Goal: Check status: Check status

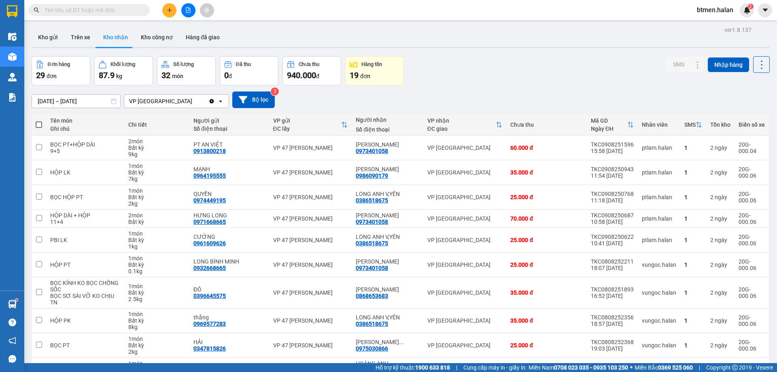
scroll to position [53, 0]
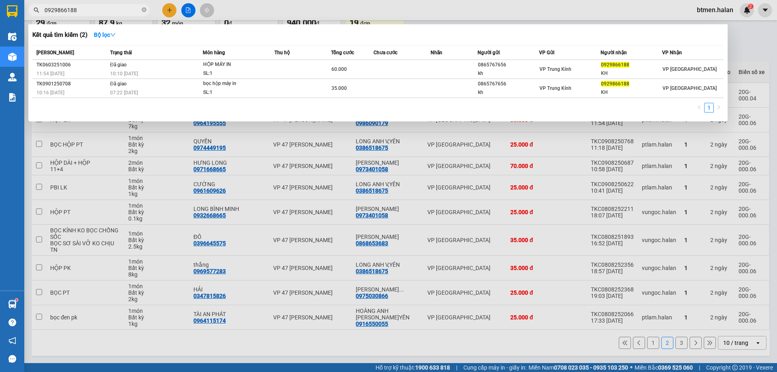
type input "0929866188"
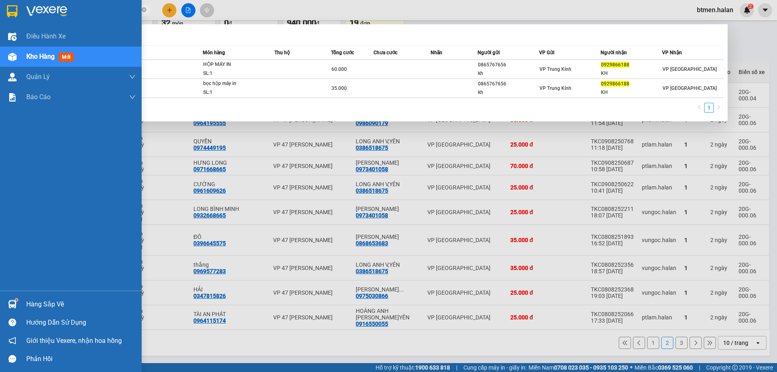
click at [32, 305] on div "Hàng sắp về" at bounding box center [80, 304] width 109 height 12
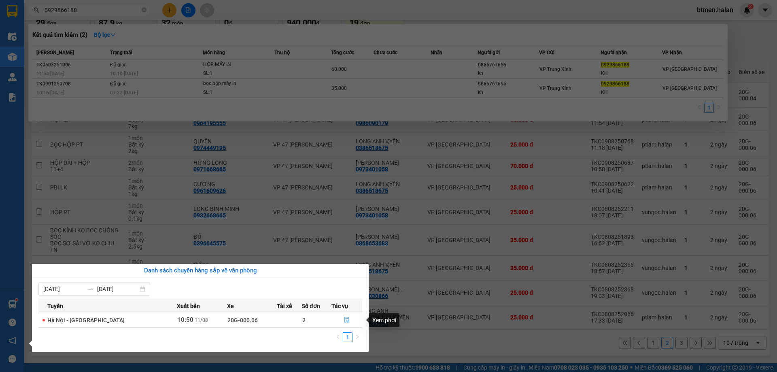
click at [344, 317] on icon "file-done" at bounding box center [347, 320] width 6 height 6
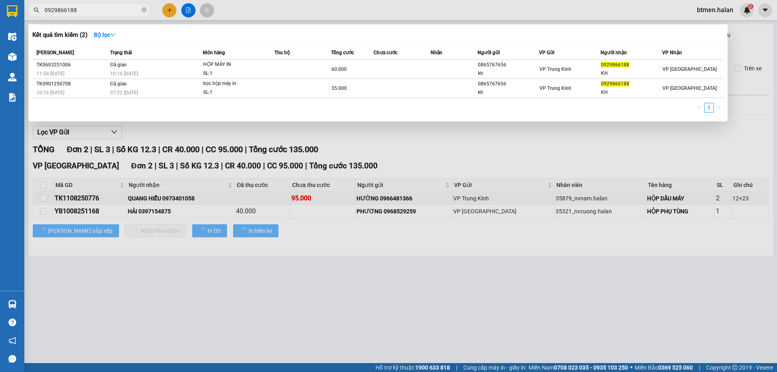
type input "[DATE]"
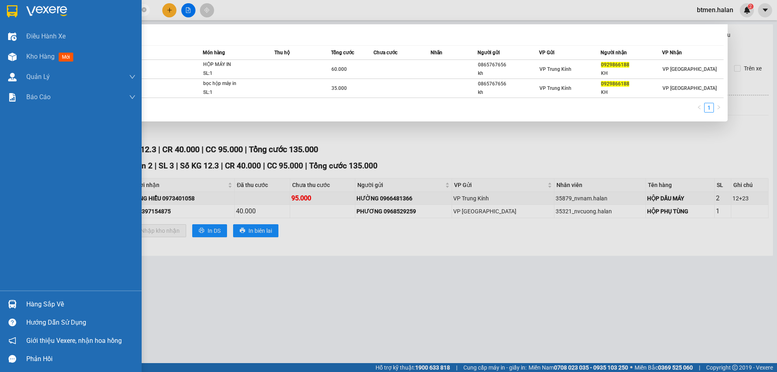
click at [48, 310] on div "Hàng sắp về" at bounding box center [80, 304] width 109 height 12
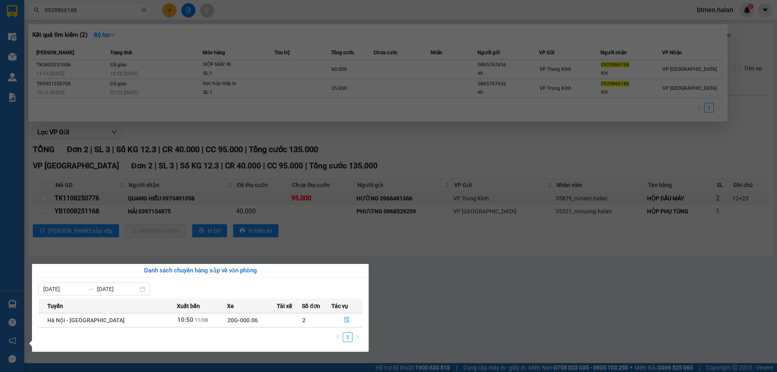
click at [437, 288] on section "Kết quả tìm kiếm ( 2 ) Bộ lọc Mã ĐH Trạng thái Món hàng Thu hộ Tổng cước Chưa c…" at bounding box center [388, 186] width 777 height 372
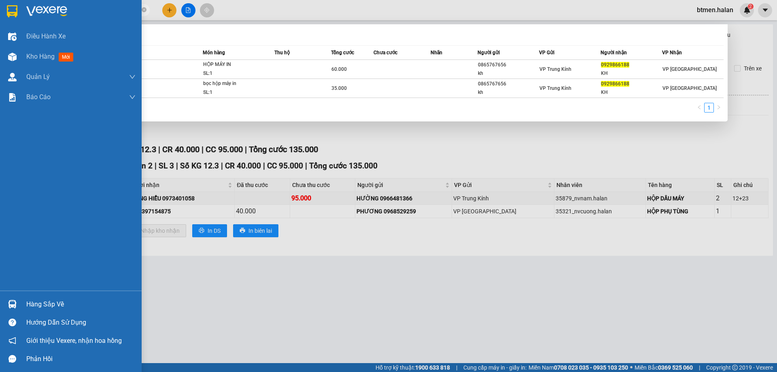
drag, startPoint x: 34, startPoint y: 297, endPoint x: 90, endPoint y: 306, distance: 56.5
click at [35, 298] on div "Hàng sắp về" at bounding box center [71, 304] width 142 height 18
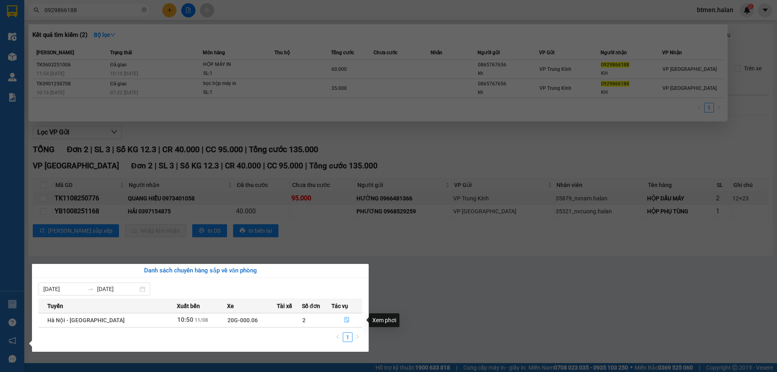
click at [344, 321] on icon "file-done" at bounding box center [346, 320] width 5 height 6
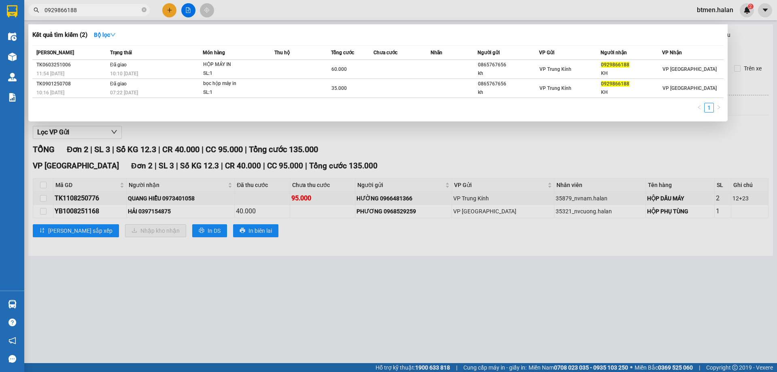
click at [397, 144] on div at bounding box center [388, 186] width 777 height 372
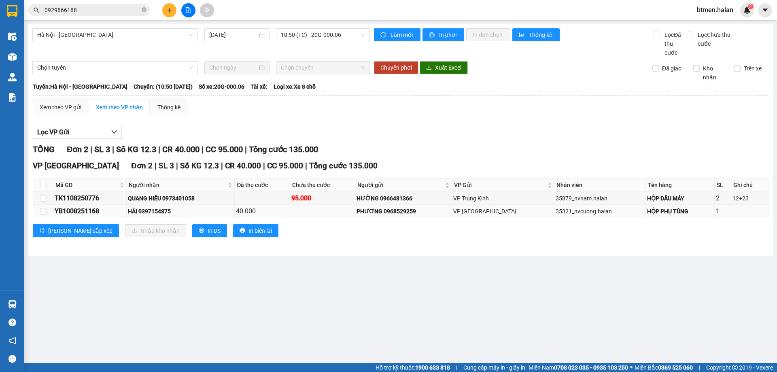
click at [162, 209] on div "HẢI 0397154875" at bounding box center [180, 211] width 105 height 9
copy div "0397154875"
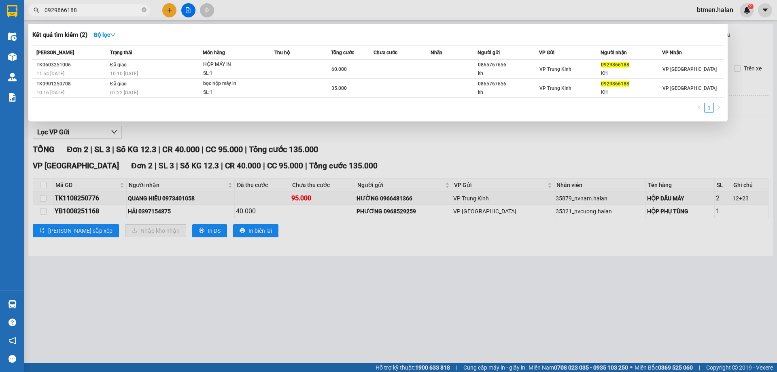
click at [91, 13] on input "0929866188" at bounding box center [92, 10] width 95 height 9
paste input "397154875"
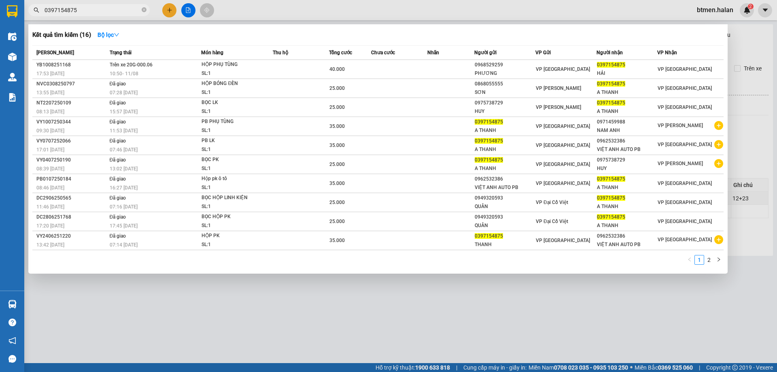
type input "0397154875"
click at [768, 55] on div at bounding box center [388, 186] width 777 height 372
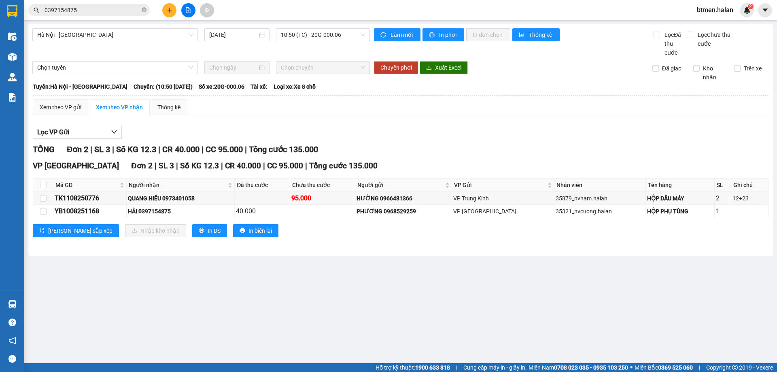
drag, startPoint x: 243, startPoint y: 371, endPoint x: 247, endPoint y: 368, distance: 5.1
click at [244, 371] on div "Hỗ trợ kỹ thuật: 1900 633 818 | Cung cấp máy in - giấy in: Miền Nam 0708 023 03…" at bounding box center [386, 367] width 773 height 9
click at [238, 371] on div "Hỗ trợ kỹ thuật: 1900 633 818 | Cung cấp máy in - giấy in: Miền Nam 0708 023 03…" at bounding box center [386, 367] width 773 height 9
click at [240, 369] on div "Hỗ trợ kỹ thuật: 1900 633 818 | Cung cấp máy in - giấy in: Miền Nam 0708 023 03…" at bounding box center [386, 367] width 773 height 9
click at [241, 369] on div "Hỗ trợ kỹ thuật: 1900 633 818 | Cung cấp máy in - giấy in: Miền Nam 0708 023 03…" at bounding box center [386, 367] width 773 height 9
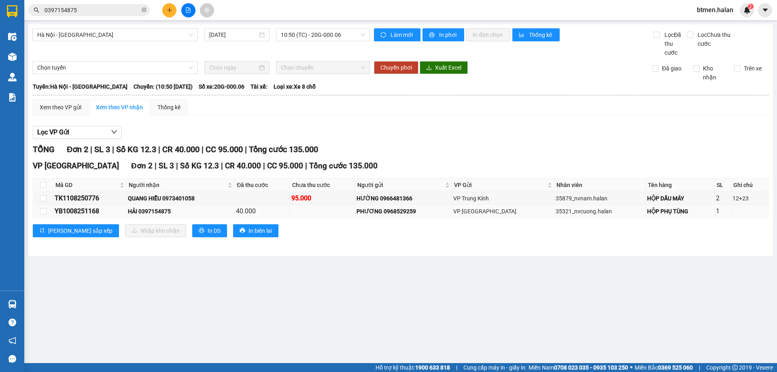
click at [628, 215] on div "35321_nvcuong.halan" at bounding box center [600, 211] width 89 height 9
click at [450, 214] on div "PHƯƠNG 0968529259" at bounding box center [403, 211] width 94 height 9
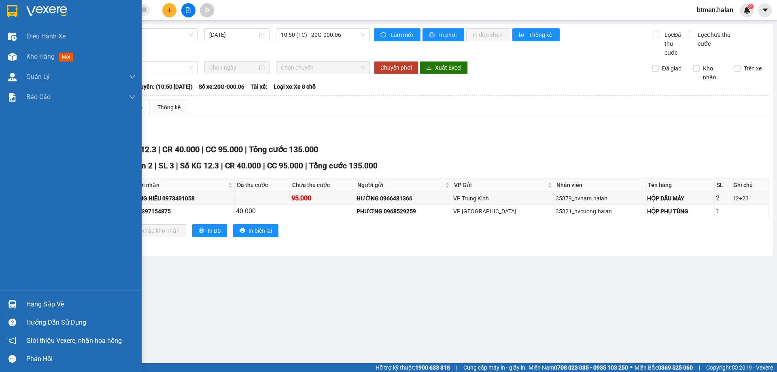
click at [62, 308] on div "Hàng sắp về" at bounding box center [80, 304] width 109 height 12
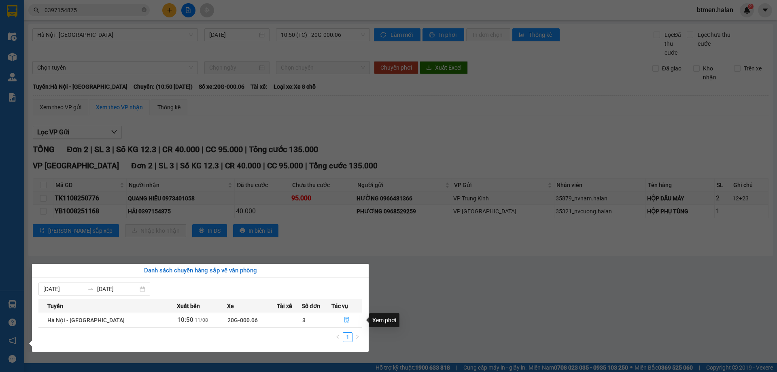
click at [341, 320] on button "button" at bounding box center [347, 320] width 30 height 13
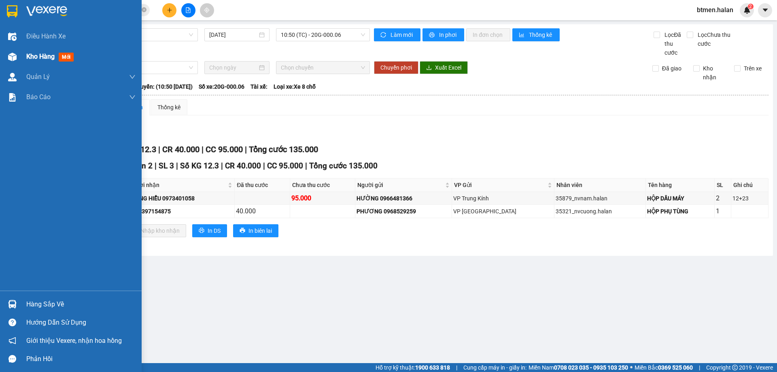
drag, startPoint x: 16, startPoint y: 54, endPoint x: 42, endPoint y: 331, distance: 278.3
click at [17, 54] on div at bounding box center [12, 57] width 14 height 14
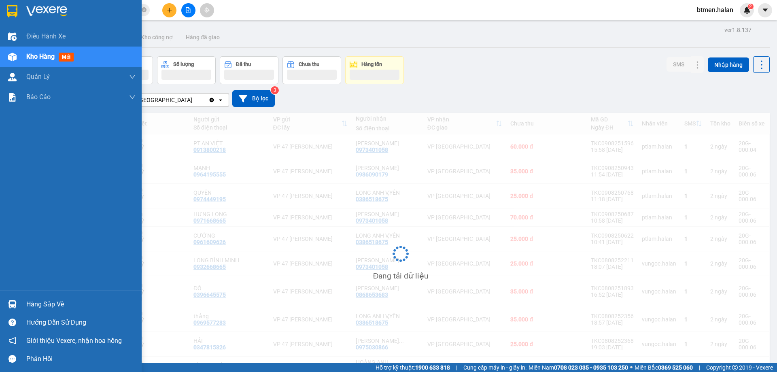
click at [60, 300] on div "Hàng sắp về" at bounding box center [80, 304] width 109 height 12
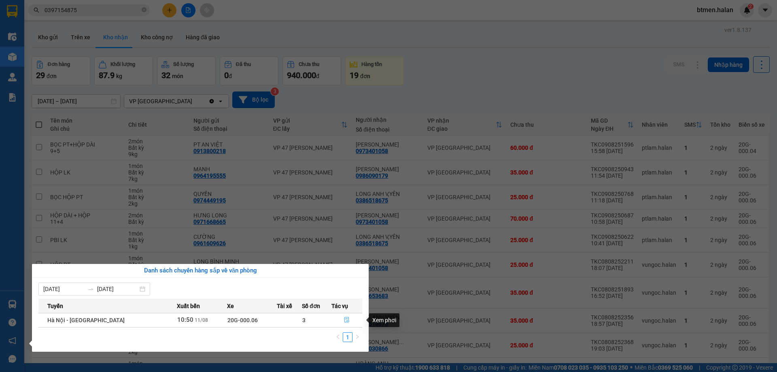
click at [341, 318] on button "button" at bounding box center [347, 320] width 30 height 13
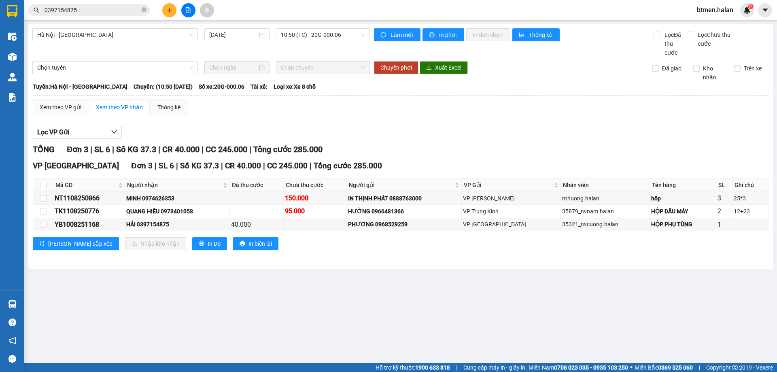
click at [521, 102] on div "Xem theo VP gửi Xem theo VP nhận Thống kê" at bounding box center [401, 107] width 736 height 16
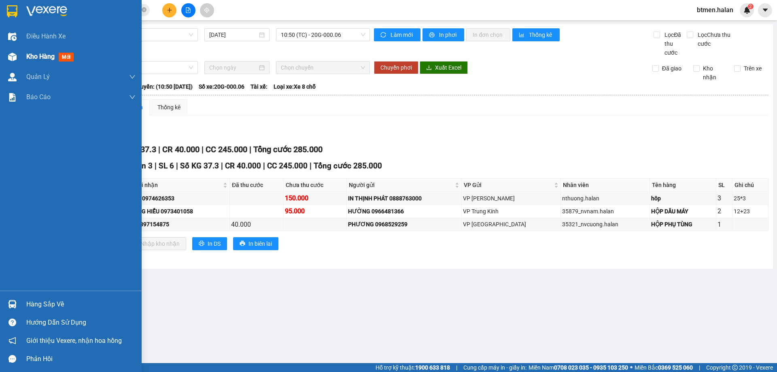
click at [40, 58] on span "Kho hàng" at bounding box center [40, 57] width 28 height 8
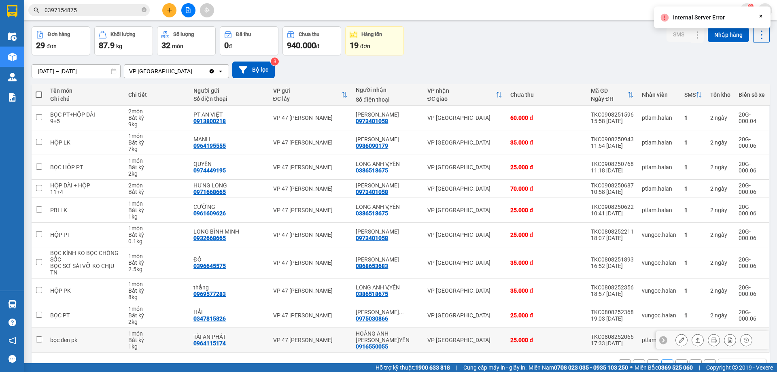
scroll to position [53, 0]
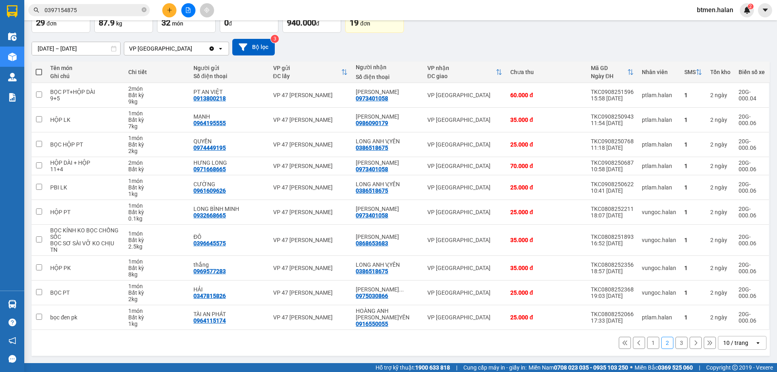
click at [647, 341] on button "1" at bounding box center [653, 343] width 12 height 12
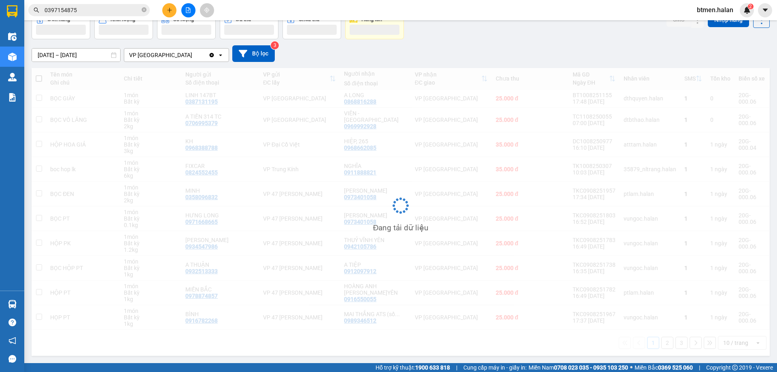
scroll to position [46, 0]
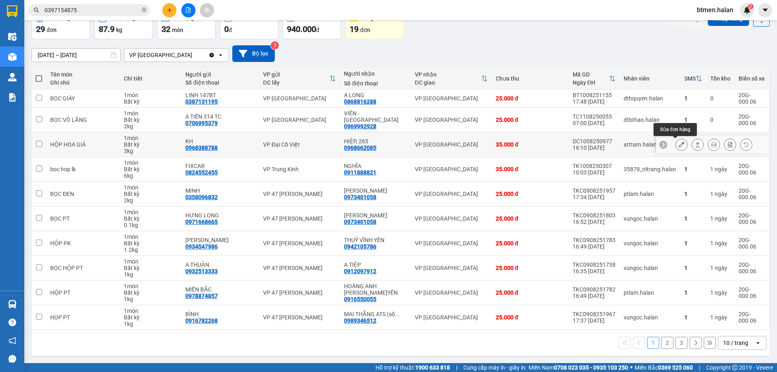
click at [678, 144] on icon at bounding box center [681, 145] width 6 height 6
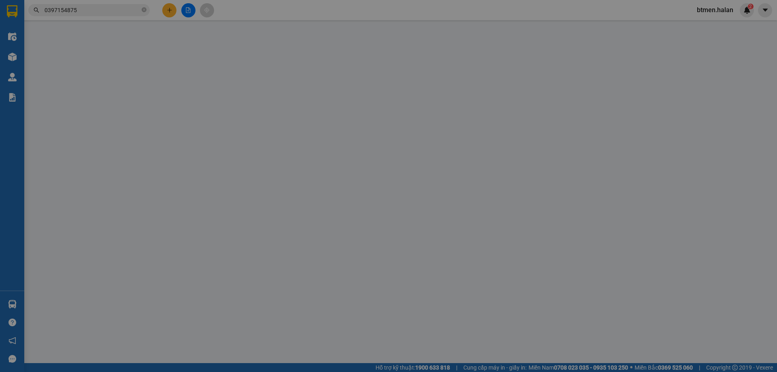
type input "0968388788"
type input "KH"
type input "0968662085"
type input "HIỆP, 265"
type input "35.000"
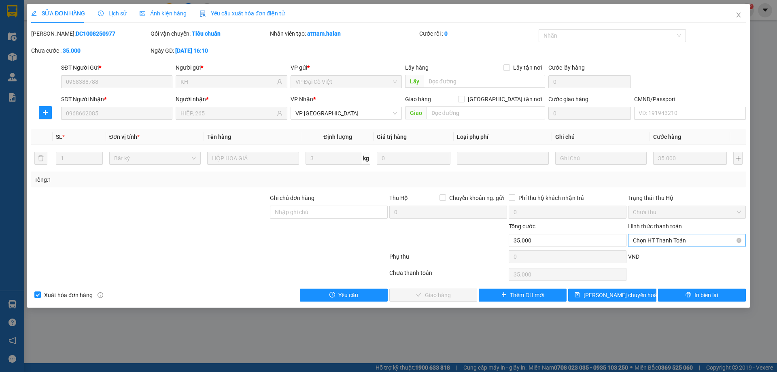
click at [657, 240] on span "Chọn HT Thanh Toán" at bounding box center [687, 240] width 108 height 12
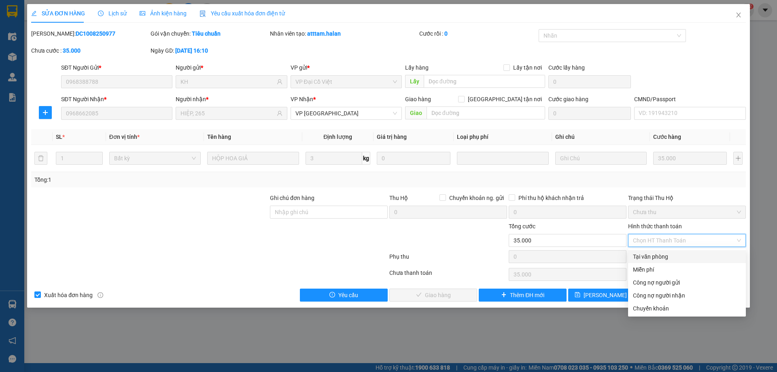
drag, startPoint x: 659, startPoint y: 259, endPoint x: 611, endPoint y: 269, distance: 48.5
click at [657, 259] on div "Tại văn phòng" at bounding box center [687, 256] width 108 height 9
type input "0"
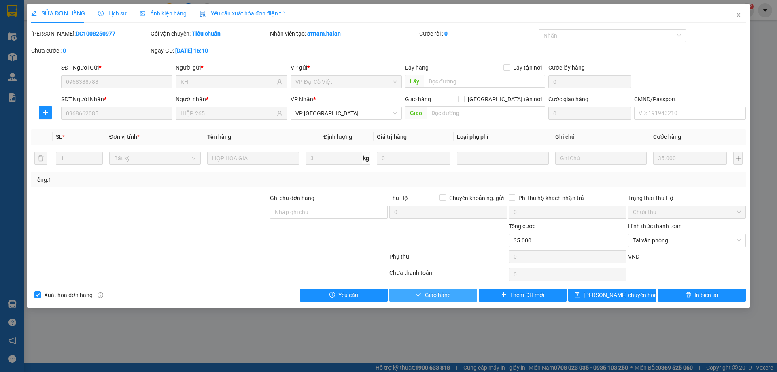
drag, startPoint x: 450, startPoint y: 297, endPoint x: 473, endPoint y: 287, distance: 25.6
click at [449, 298] on span "Giao hàng" at bounding box center [438, 294] width 26 height 9
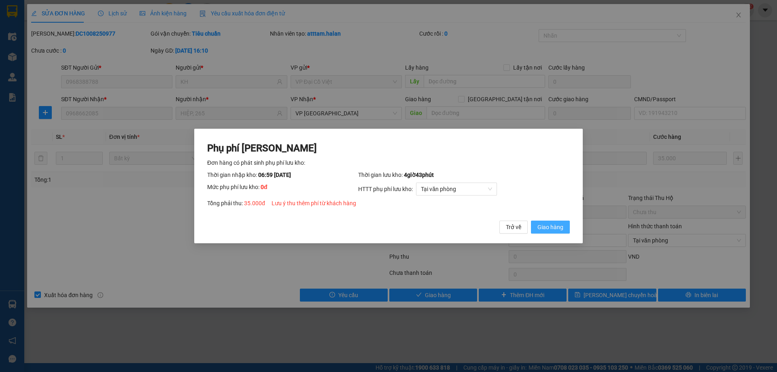
click at [553, 229] on span "Giao hàng" at bounding box center [550, 227] width 26 height 9
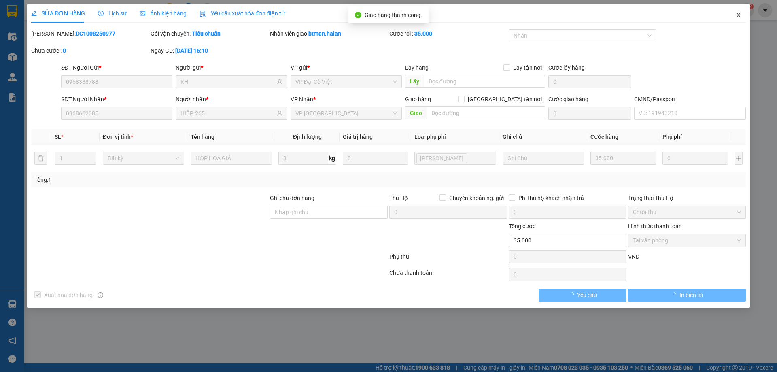
click at [738, 16] on icon "close" at bounding box center [738, 15] width 4 height 5
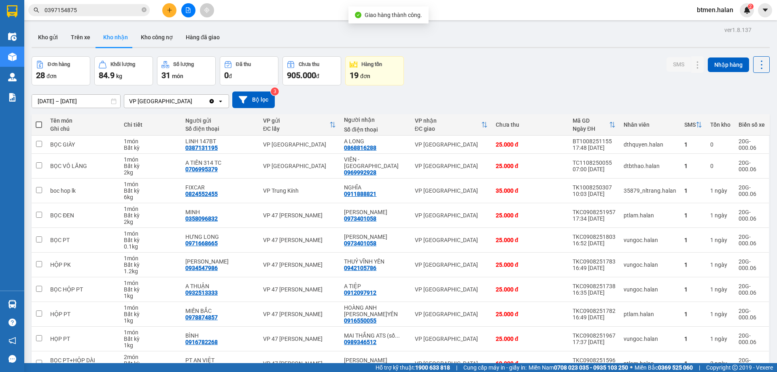
click at [485, 76] on div "Đơn hàng 28 đơn Khối lượng 84.9 kg Số lượng 31 món Đã thu 0 đ Chưa thu 905.000 …" at bounding box center [401, 70] width 738 height 29
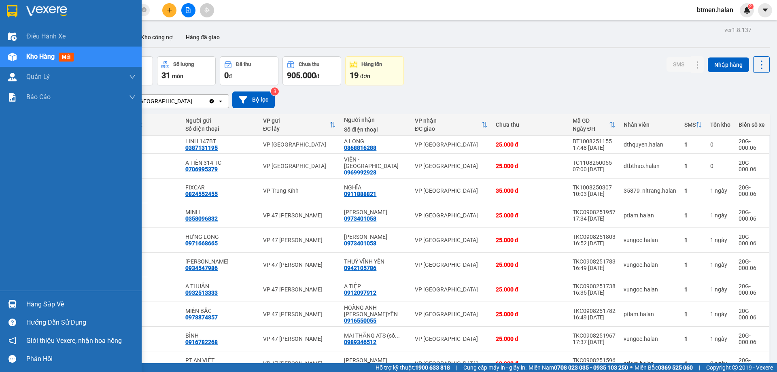
click at [49, 301] on div "Hàng sắp về" at bounding box center [80, 304] width 109 height 12
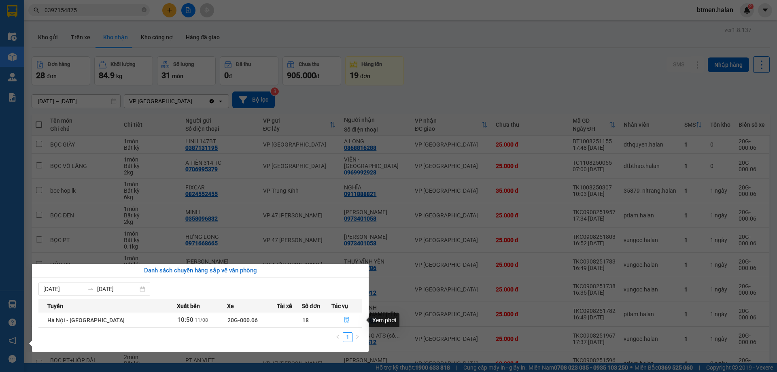
drag, startPoint x: 341, startPoint y: 319, endPoint x: 261, endPoint y: 369, distance: 94.2
click at [341, 318] on button "button" at bounding box center [347, 320] width 30 height 13
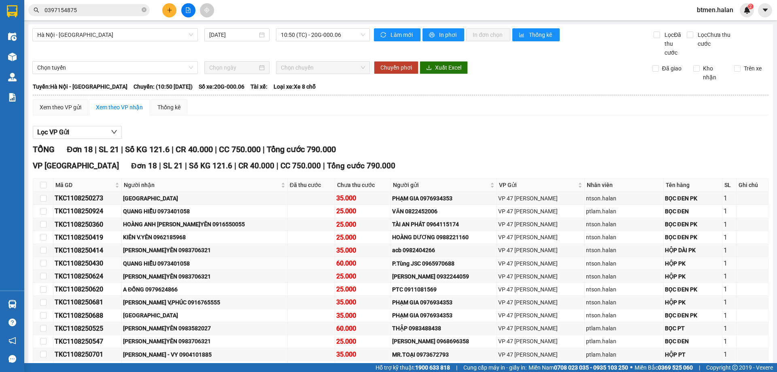
scroll to position [81, 0]
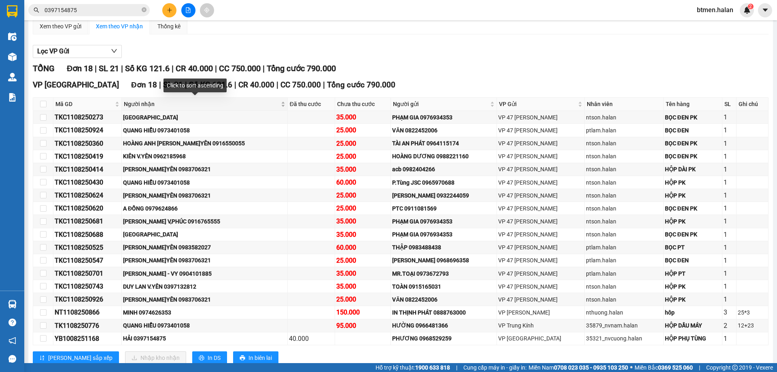
click at [148, 100] on span "Người nhận" at bounding box center [201, 104] width 155 height 9
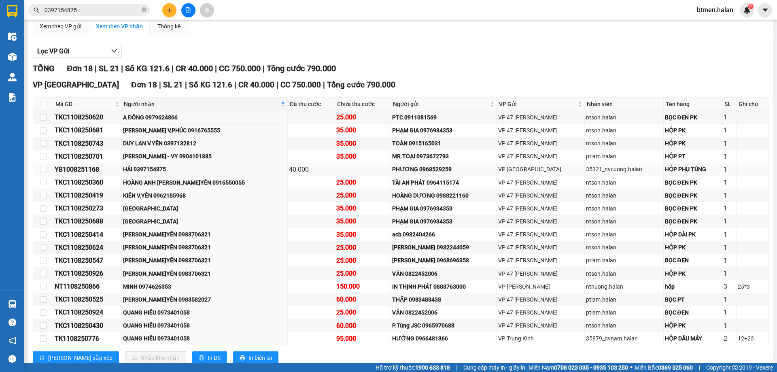
click at [168, 170] on div "HẢI 0397154875" at bounding box center [204, 169] width 163 height 9
copy div "0397154875"
click at [106, 13] on input "0397154875" at bounding box center [92, 10] width 95 height 9
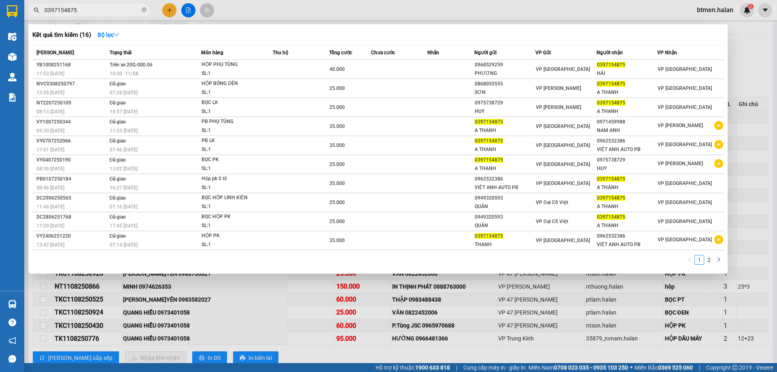
click at [106, 13] on input "0397154875" at bounding box center [92, 10] width 95 height 9
click at [742, 58] on div at bounding box center [388, 186] width 777 height 372
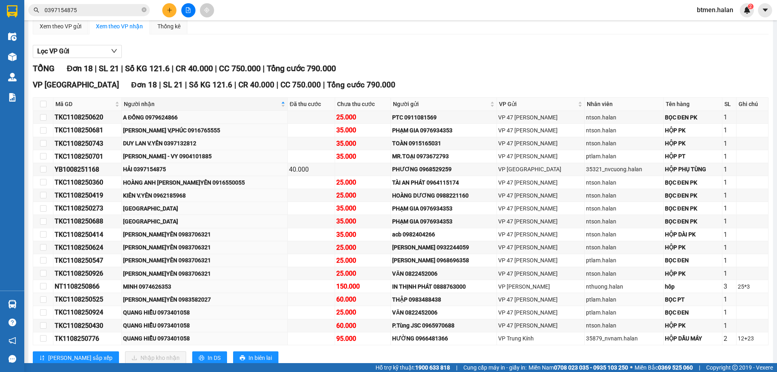
click at [181, 300] on div "[PERSON_NAME]YÊN 0983582027" at bounding box center [204, 299] width 163 height 9
copy div "[PERSON_NAME]YÊN 0983582027"
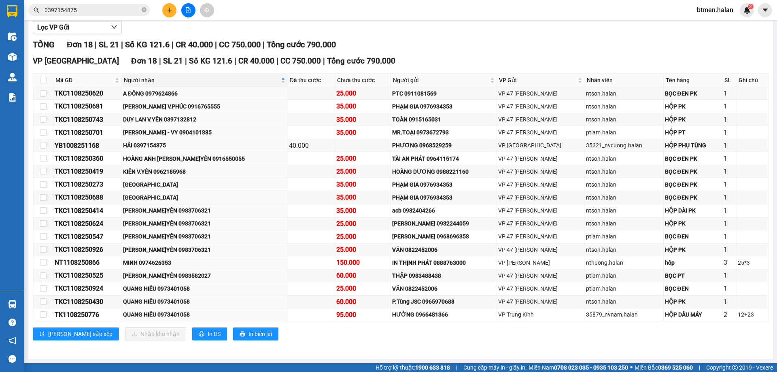
click at [340, 339] on div "Lưu sắp xếp Nhập kho nhận In DS In biên lai" at bounding box center [401, 333] width 736 height 13
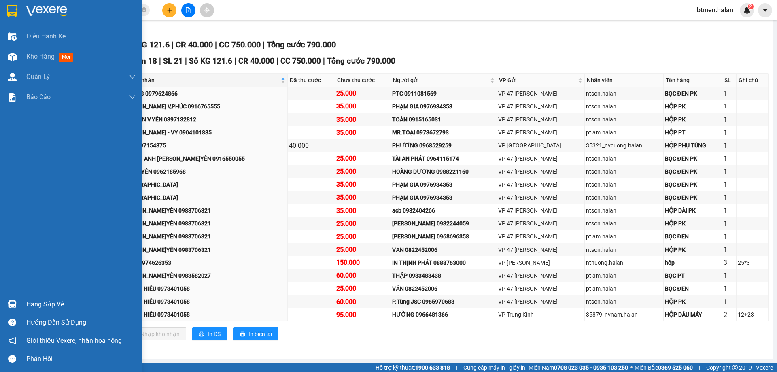
click at [40, 308] on div "Hàng sắp về" at bounding box center [80, 304] width 109 height 12
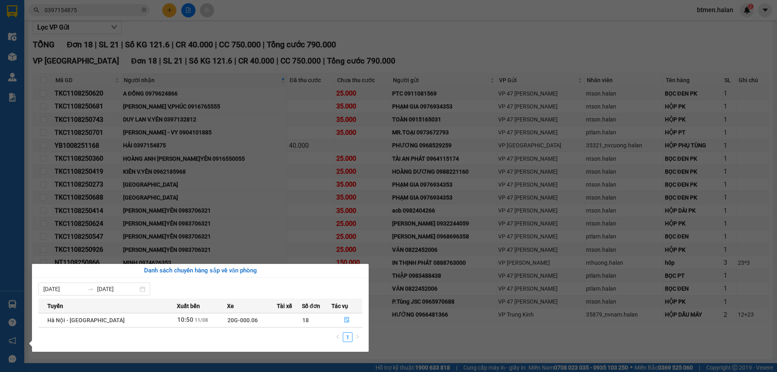
drag, startPoint x: 469, startPoint y: 42, endPoint x: 336, endPoint y: 2, distance: 139.0
click at [469, 42] on section "Kết quả tìm kiếm ( 16 ) Bộ lọc Mã ĐH Trạng thái Món hàng Thu hộ Tổng cước Chưa …" at bounding box center [388, 186] width 777 height 372
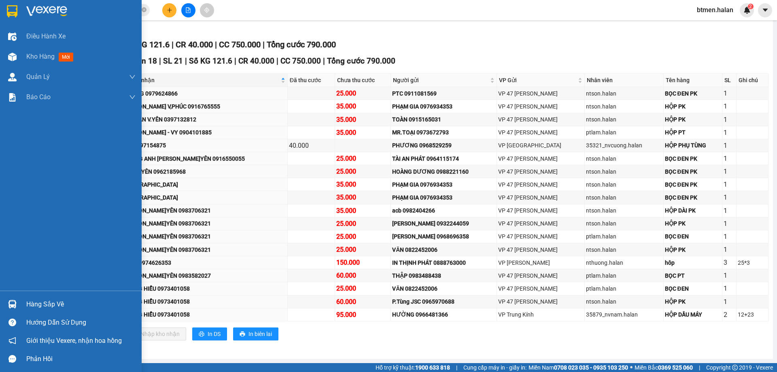
click at [36, 299] on div "Hàng sắp về" at bounding box center [80, 304] width 109 height 12
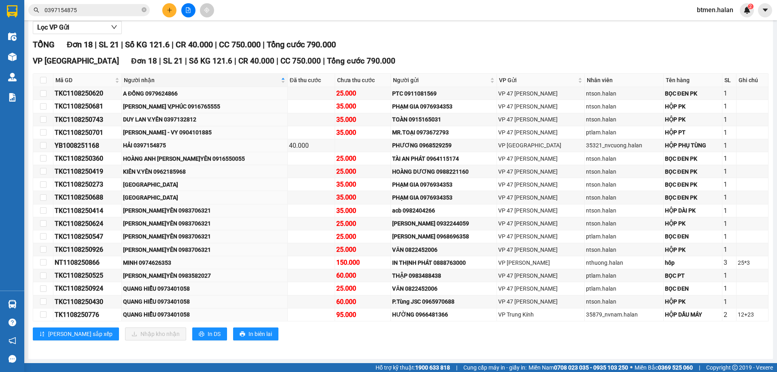
drag, startPoint x: 528, startPoint y: 64, endPoint x: 302, endPoint y: 3, distance: 234.3
click at [526, 63] on section "Kết quả tìm kiếm ( 16 ) Bộ lọc Mã ĐH Trạng thái Món hàng Thu hộ Tổng cước Chưa …" at bounding box center [388, 186] width 777 height 372
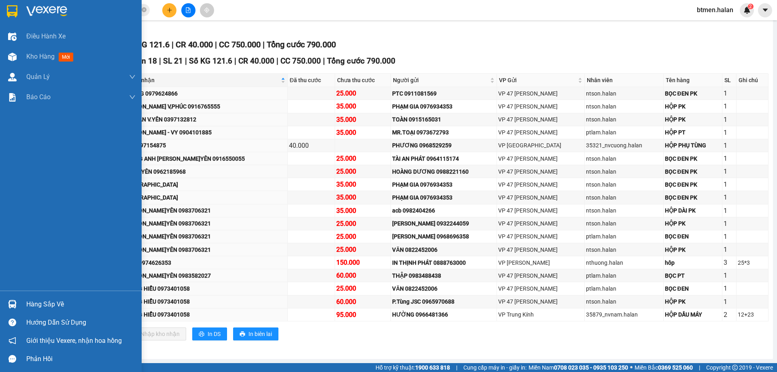
click at [20, 304] on div "Hàng sắp về" at bounding box center [71, 304] width 142 height 18
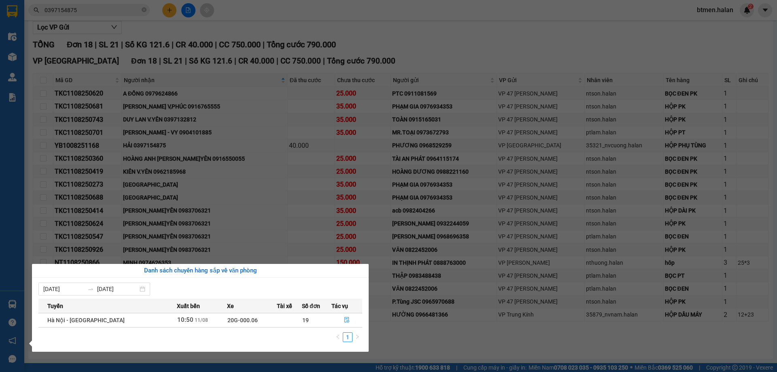
click at [40, 48] on section "Kết quả tìm kiếm ( 16 ) Bộ lọc Mã ĐH Trạng thái Món hàng Thu hộ Tổng cước Chưa …" at bounding box center [388, 186] width 777 height 372
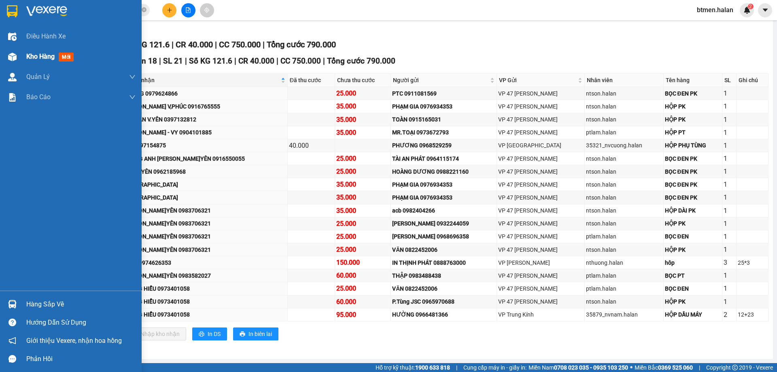
click at [17, 56] on div at bounding box center [12, 57] width 14 height 14
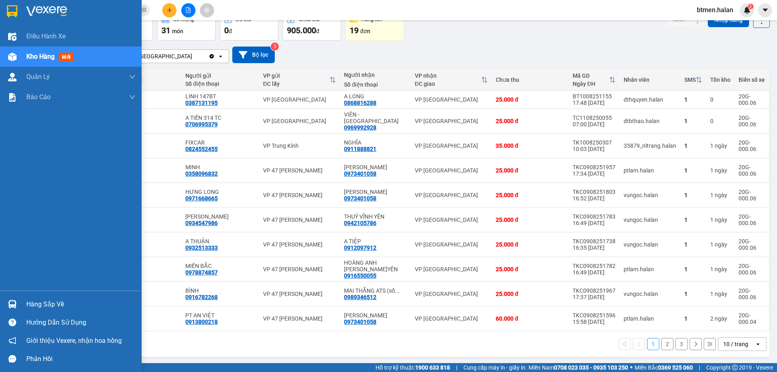
scroll to position [46, 0]
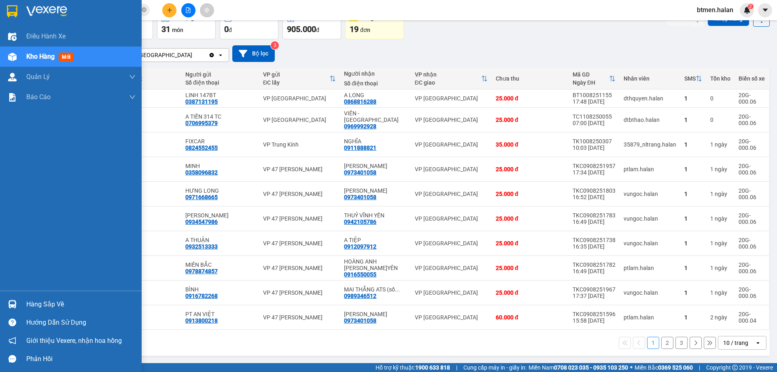
click at [36, 303] on div "Hàng sắp về" at bounding box center [80, 304] width 109 height 12
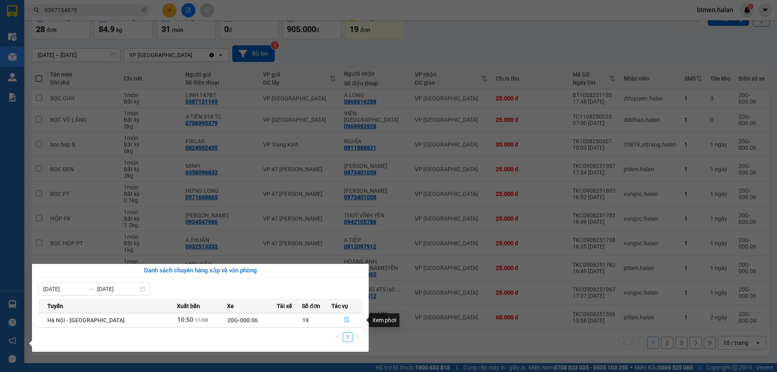
click at [343, 316] on button "button" at bounding box center [347, 320] width 30 height 13
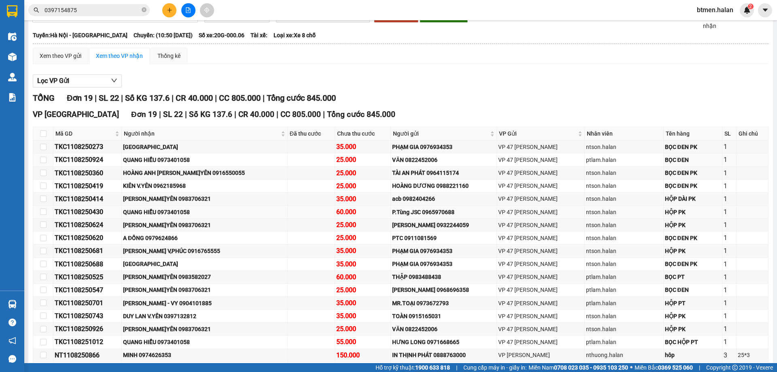
scroll to position [118, 0]
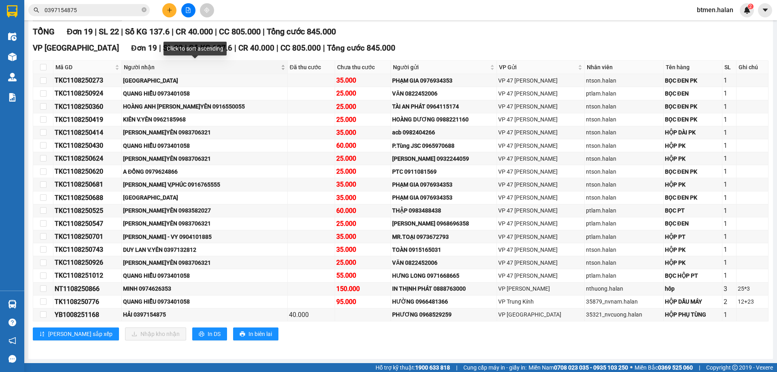
click at [149, 64] on span "Người nhận" at bounding box center [201, 67] width 155 height 9
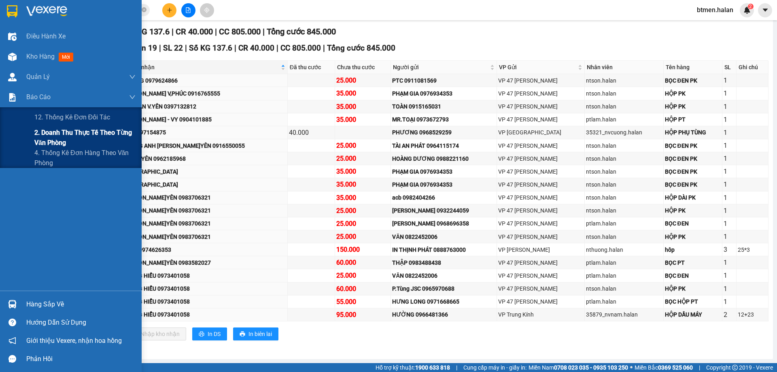
drag, startPoint x: 55, startPoint y: 132, endPoint x: 132, endPoint y: 141, distance: 78.2
click at [55, 133] on span "2. Doanh thu thực tế theo từng văn phòng" at bounding box center [84, 137] width 101 height 20
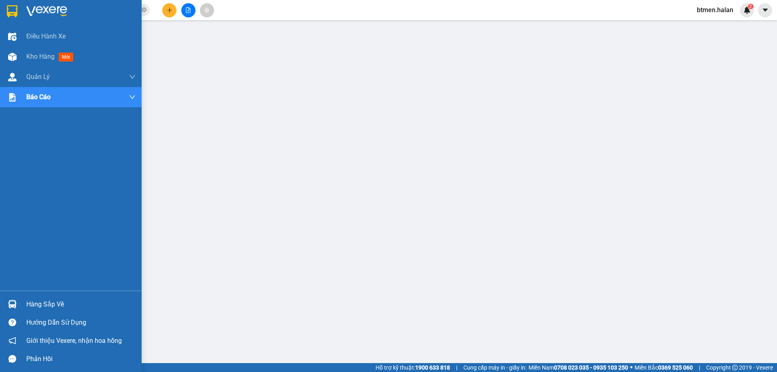
drag, startPoint x: 23, startPoint y: 299, endPoint x: 96, endPoint y: 311, distance: 74.2
click at [24, 299] on div "Hàng sắp về" at bounding box center [71, 304] width 142 height 18
drag, startPoint x: 29, startPoint y: 305, endPoint x: 34, endPoint y: 304, distance: 4.9
click at [29, 305] on div "Hàng sắp về" at bounding box center [80, 304] width 109 height 12
click at [15, 296] on div "Hàng sắp về" at bounding box center [71, 304] width 142 height 18
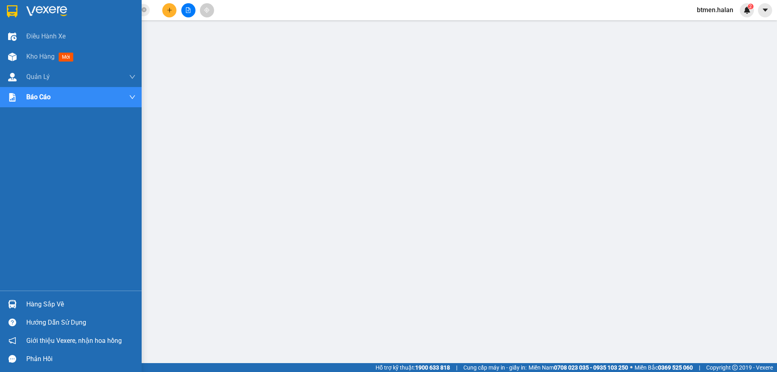
click at [39, 305] on div "Hàng sắp về" at bounding box center [80, 304] width 109 height 12
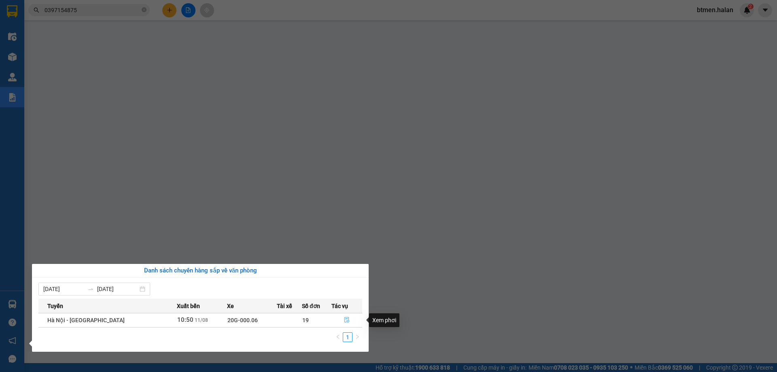
click at [348, 320] on icon "file-done" at bounding box center [347, 320] width 6 height 6
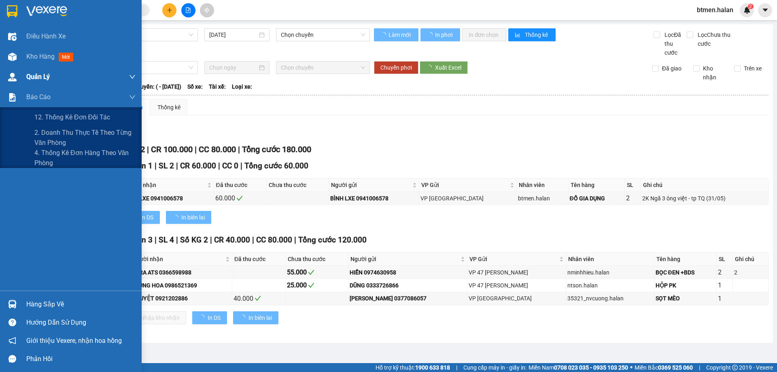
type input "[DATE]"
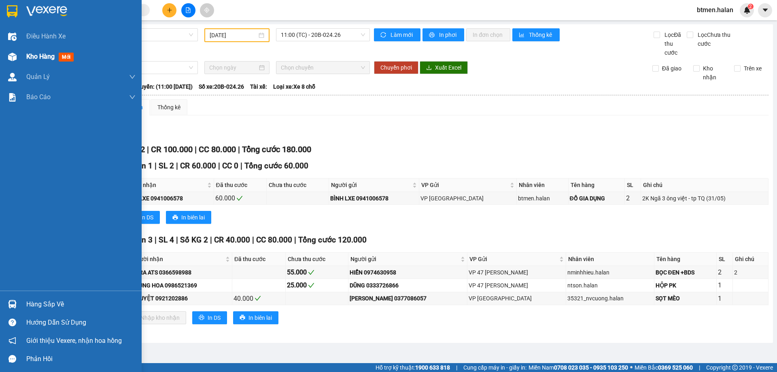
click at [45, 51] on div "Kho hàng mới" at bounding box center [80, 57] width 109 height 20
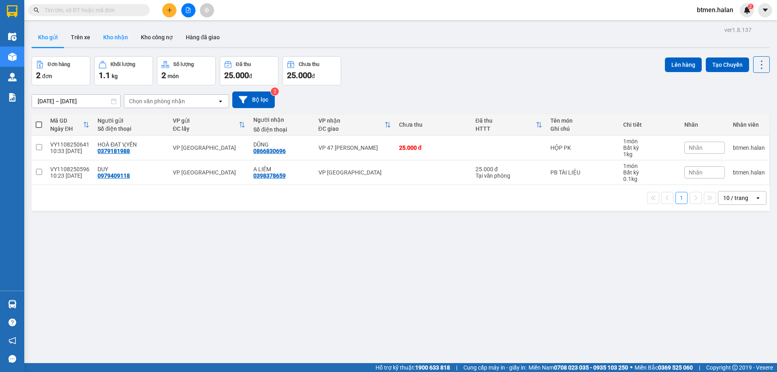
click at [109, 29] on button "Kho nhận" at bounding box center [116, 37] width 38 height 19
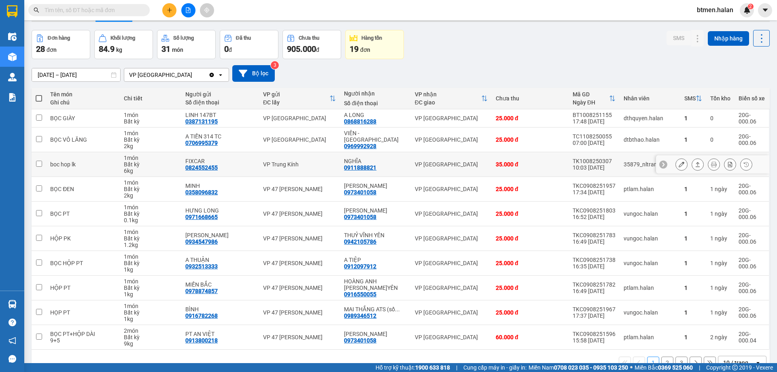
scroll to position [40, 0]
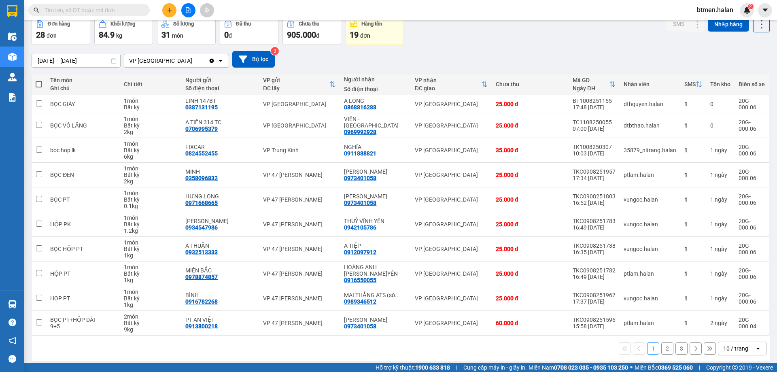
click at [661, 344] on button "2" at bounding box center [667, 348] width 12 height 12
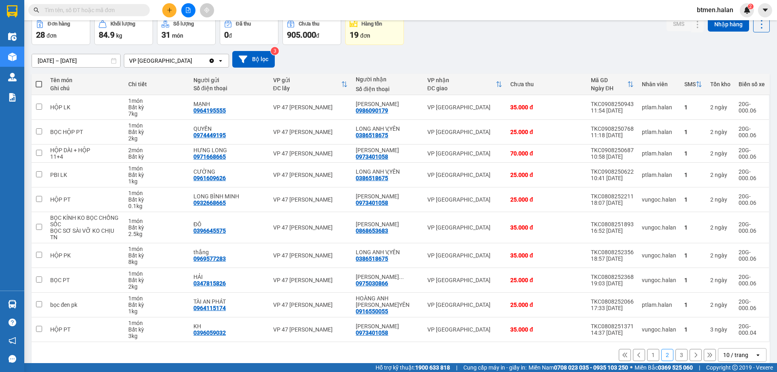
click at [675, 354] on button "3" at bounding box center [681, 355] width 12 height 12
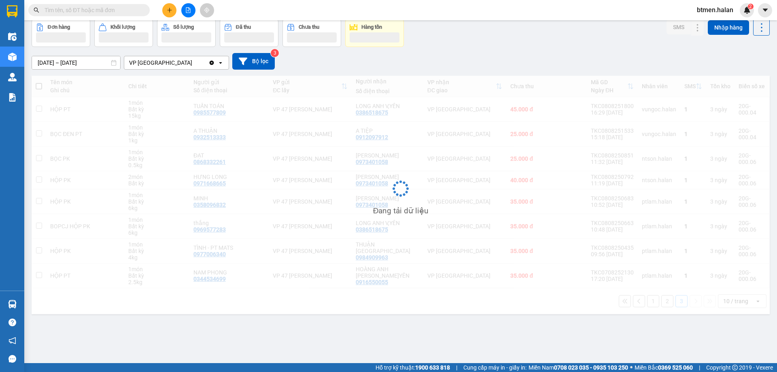
scroll to position [37, 0]
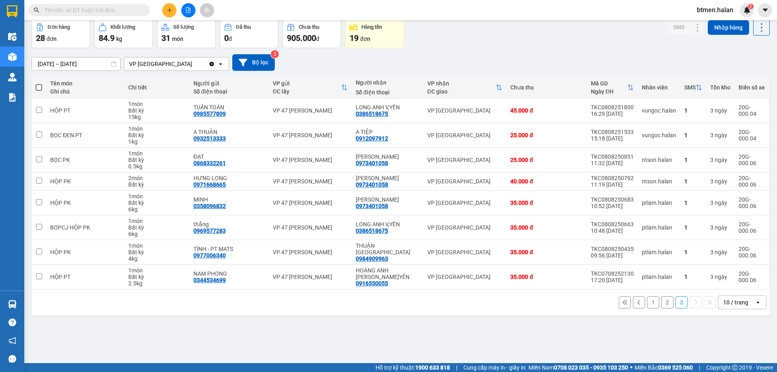
click at [650, 305] on button "1" at bounding box center [653, 302] width 12 height 12
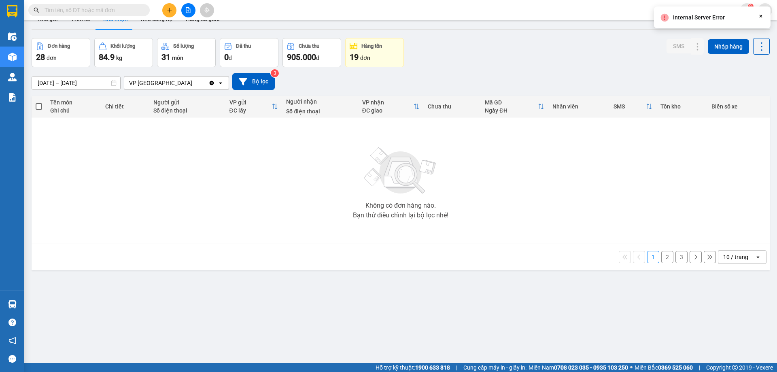
scroll to position [0, 0]
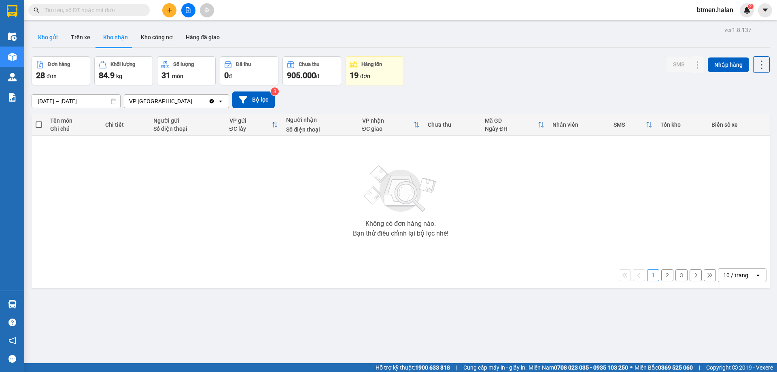
click at [32, 36] on button "Kho gửi" at bounding box center [48, 37] width 33 height 19
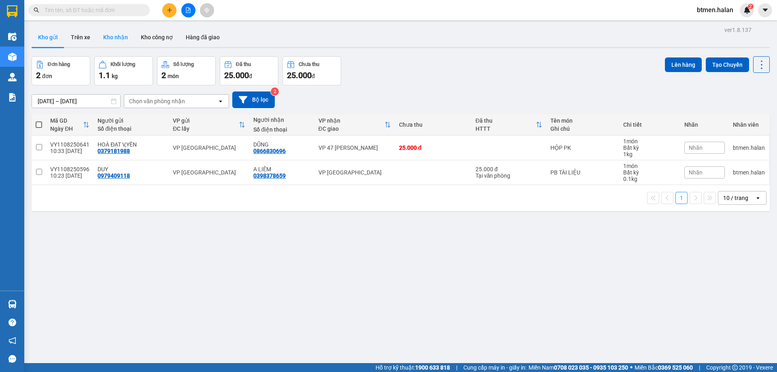
click at [120, 40] on button "Kho nhận" at bounding box center [116, 37] width 38 height 19
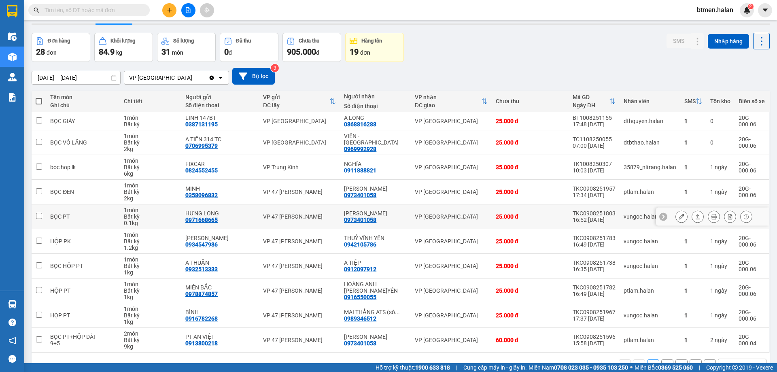
scroll to position [46, 0]
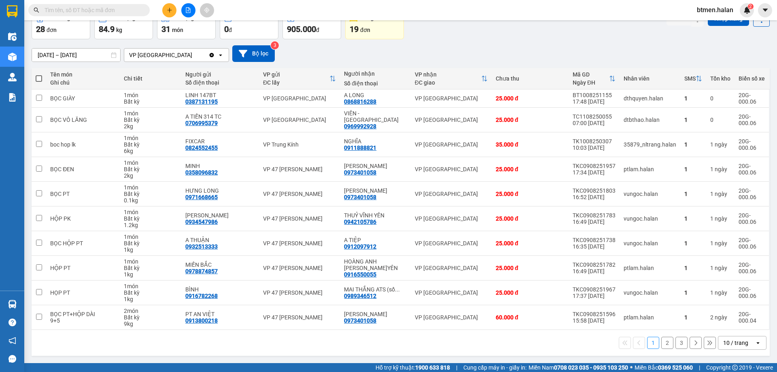
click at [661, 341] on button "2" at bounding box center [667, 343] width 12 height 12
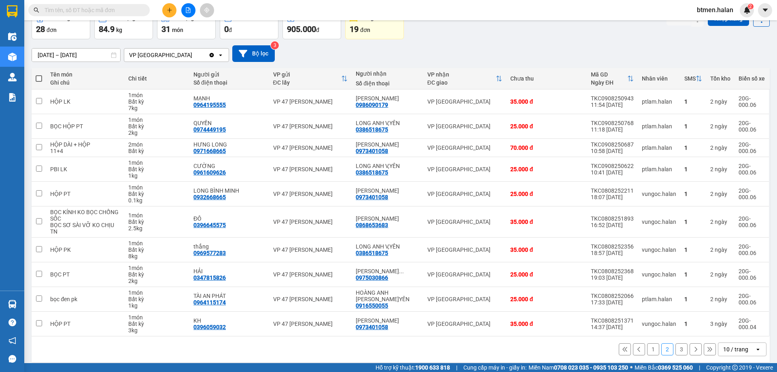
click at [675, 351] on button "3" at bounding box center [681, 349] width 12 height 12
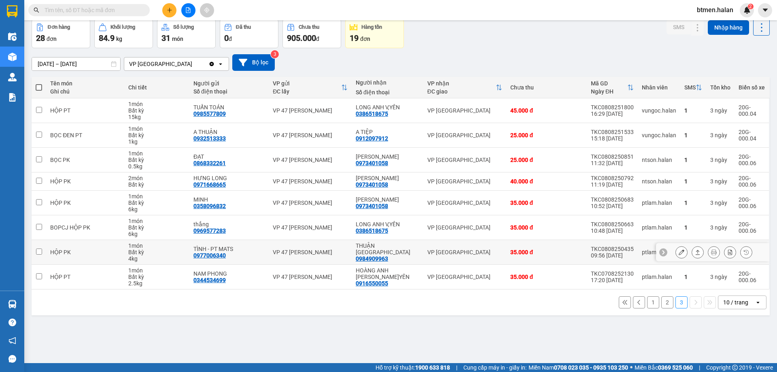
scroll to position [0, 0]
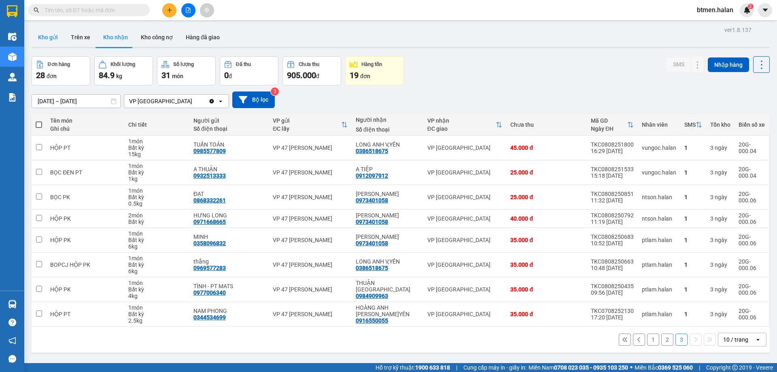
click at [44, 34] on button "Kho gửi" at bounding box center [48, 37] width 33 height 19
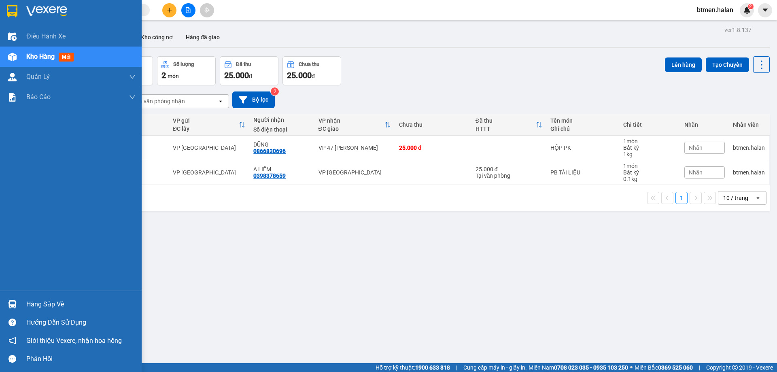
drag, startPoint x: 61, startPoint y: 303, endPoint x: 77, endPoint y: 307, distance: 16.7
click at [62, 303] on div "Hàng sắp về" at bounding box center [80, 304] width 109 height 12
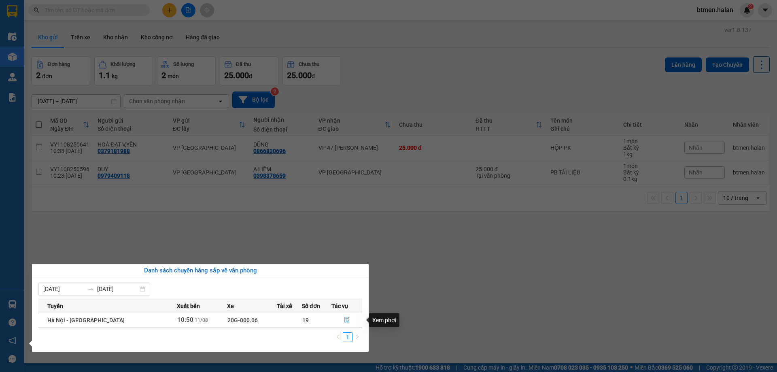
click at [348, 317] on button "button" at bounding box center [347, 320] width 30 height 13
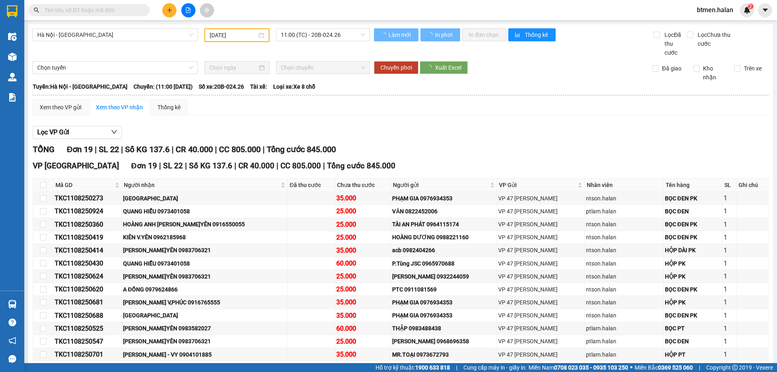
type input "[DATE]"
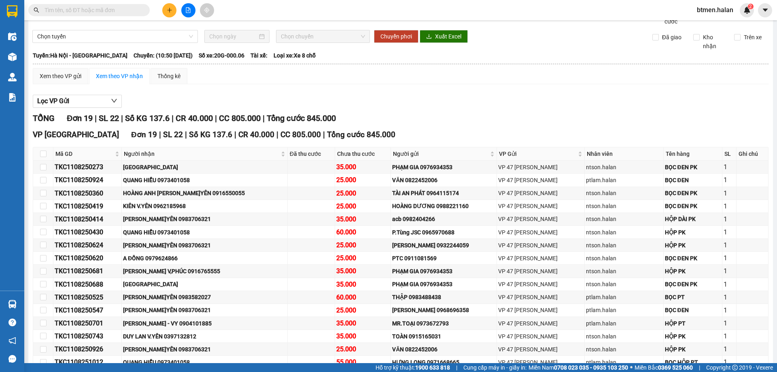
scroll to position [40, 0]
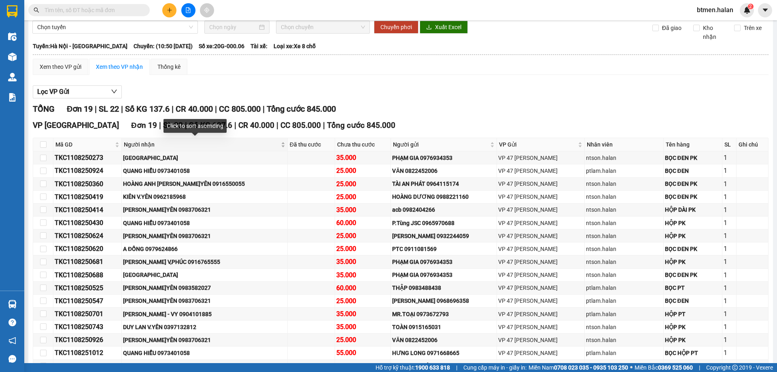
click at [143, 145] on span "Người nhận" at bounding box center [201, 144] width 155 height 9
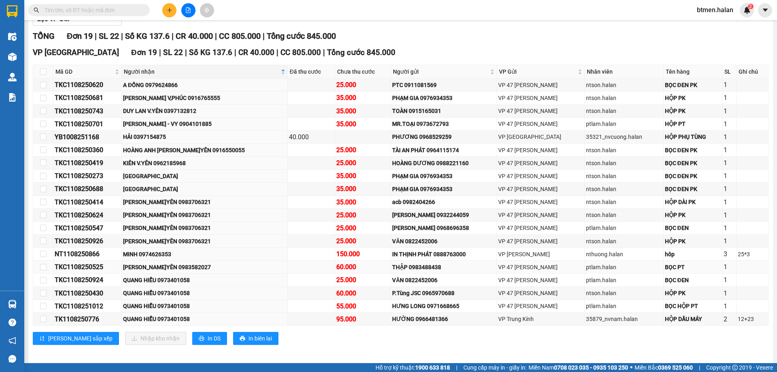
scroll to position [118, 0]
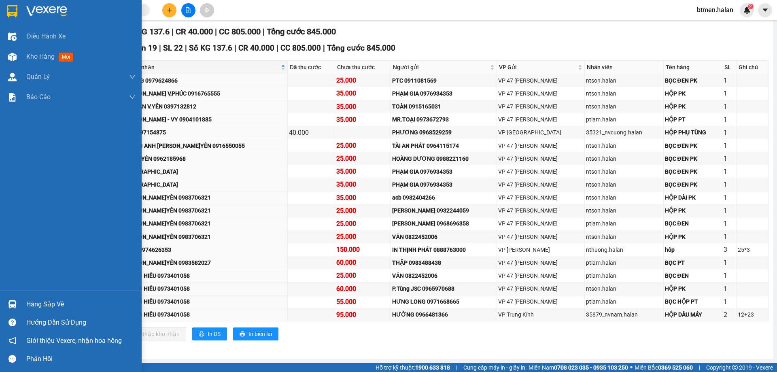
click at [44, 304] on div "Hàng sắp về" at bounding box center [80, 304] width 109 height 12
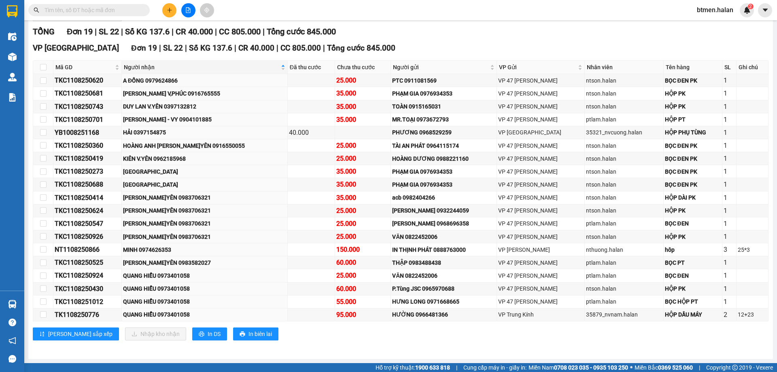
click at [429, 23] on section "Kết quả tìm kiếm ( 0 ) Bộ lọc No Data btmen.halan 2 Điều hành xe Kho hàng mới Q…" at bounding box center [388, 186] width 777 height 372
click at [237, 310] on div "QUANG HIỂU 0973401058" at bounding box center [204, 314] width 163 height 9
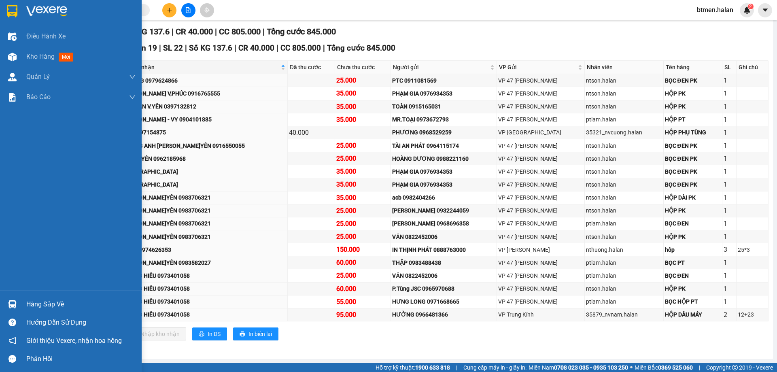
click at [30, 305] on div "Hàng sắp về" at bounding box center [80, 304] width 109 height 12
